Goal: Navigation & Orientation: Find specific page/section

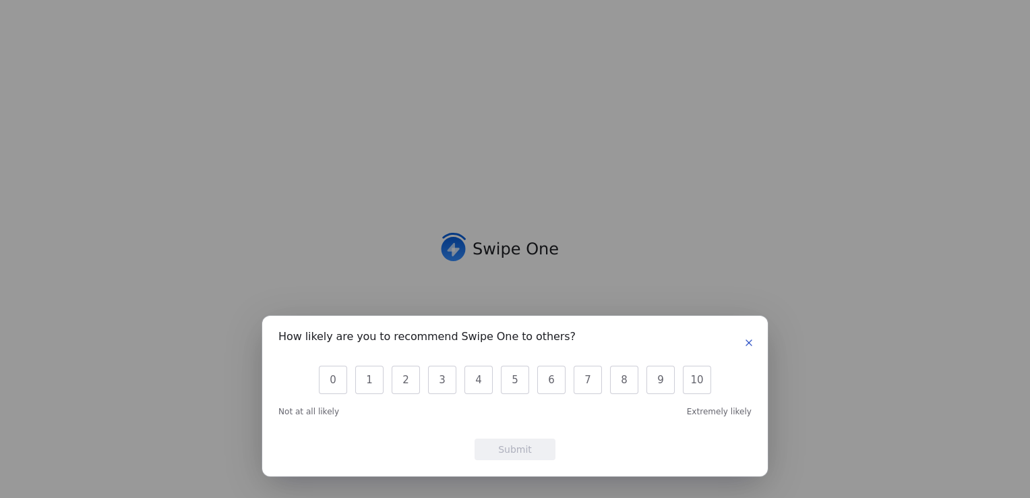
click at [749, 350] on button "button" at bounding box center [749, 342] width 16 height 16
